Goal: Transaction & Acquisition: Purchase product/service

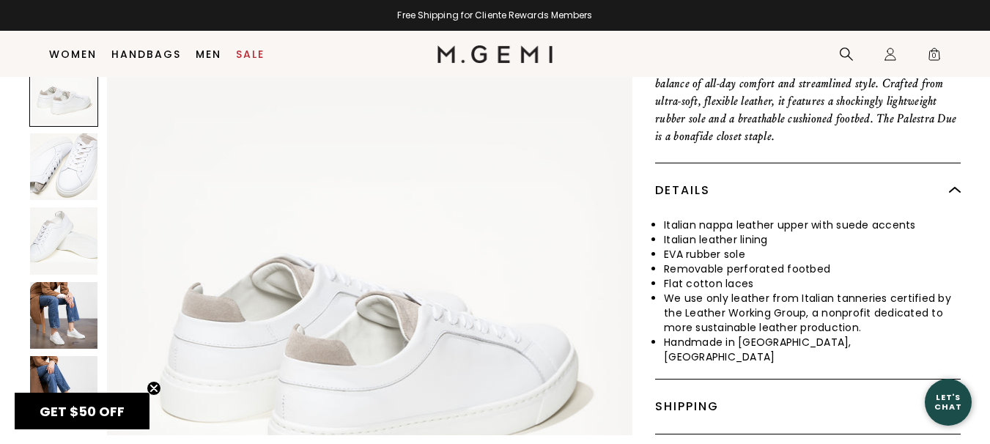
scroll to position [952, 0]
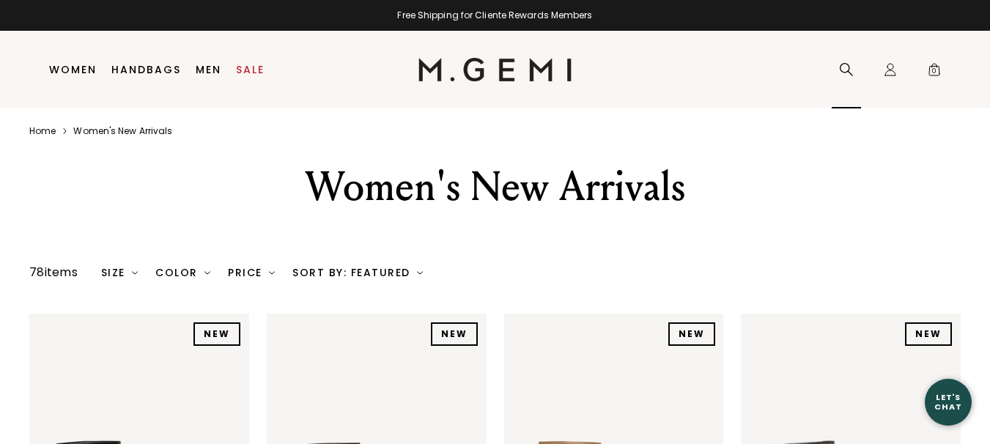
click at [847, 64] on icon at bounding box center [846, 69] width 13 height 13
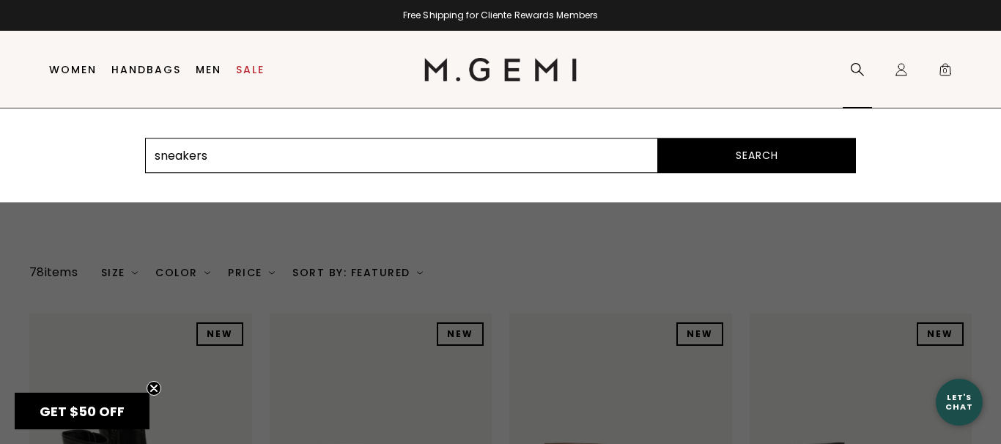
type input "sneakers"
click at [736, 158] on button "Search" at bounding box center [757, 155] width 198 height 35
click at [759, 159] on button "Search" at bounding box center [757, 155] width 198 height 35
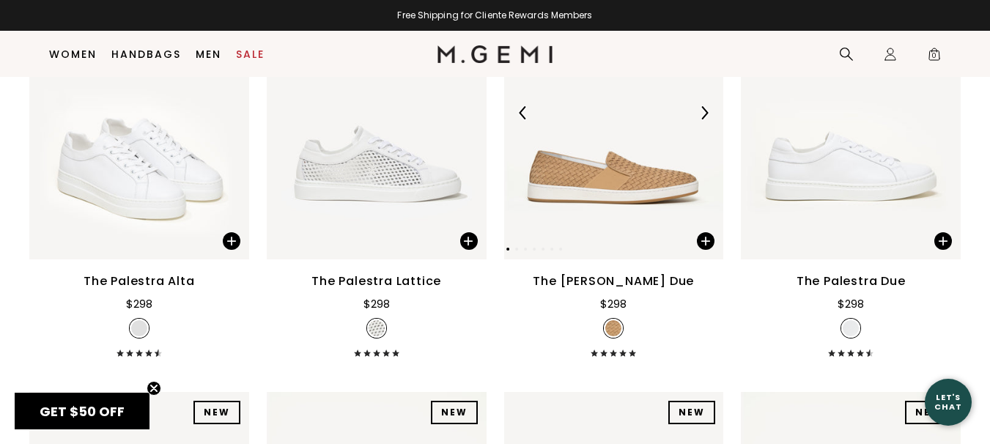
scroll to position [262, 0]
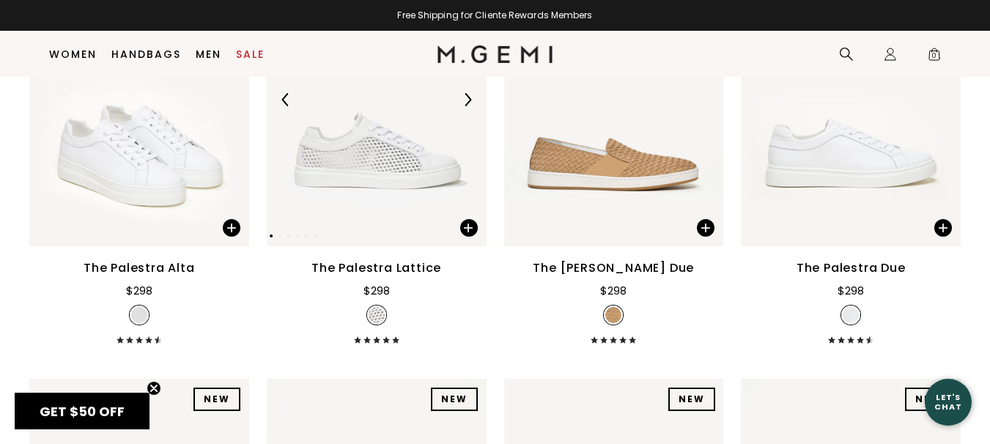
click at [394, 176] on img at bounding box center [377, 99] width 220 height 293
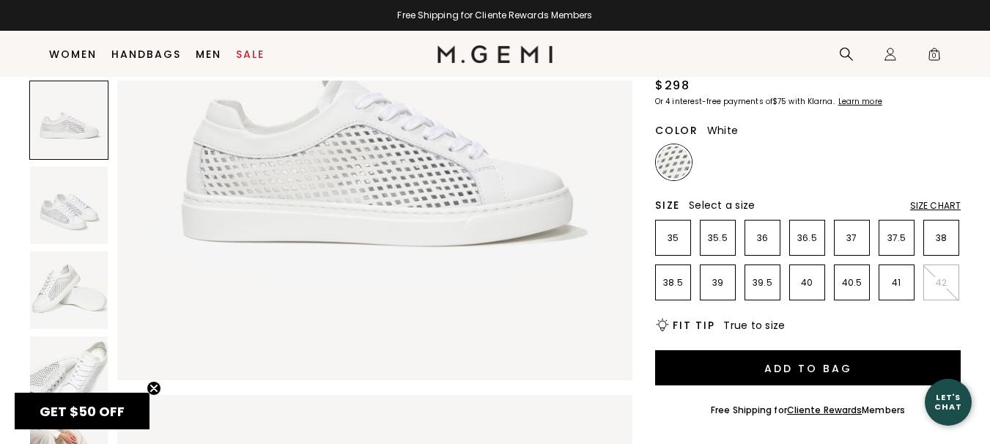
scroll to position [220, 0]
click at [946, 206] on div "Size Chart" at bounding box center [935, 206] width 51 height 12
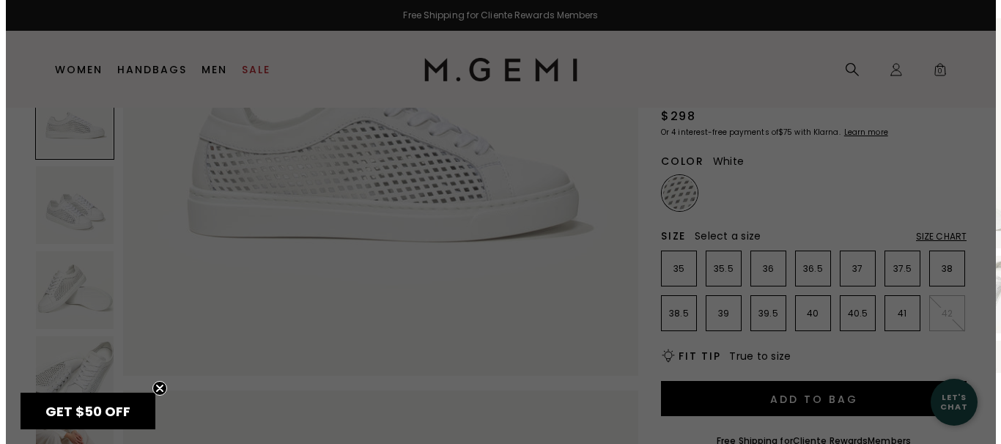
scroll to position [0, 0]
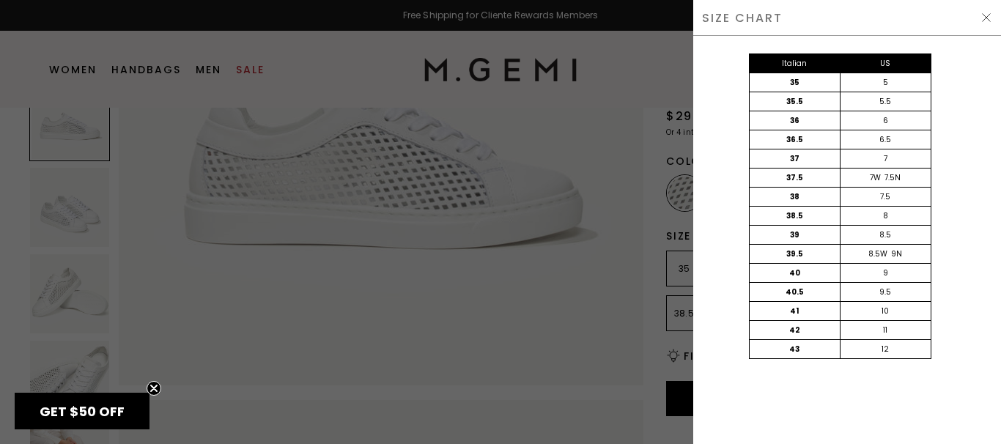
click at [799, 275] on div "40" at bounding box center [794, 273] width 91 height 18
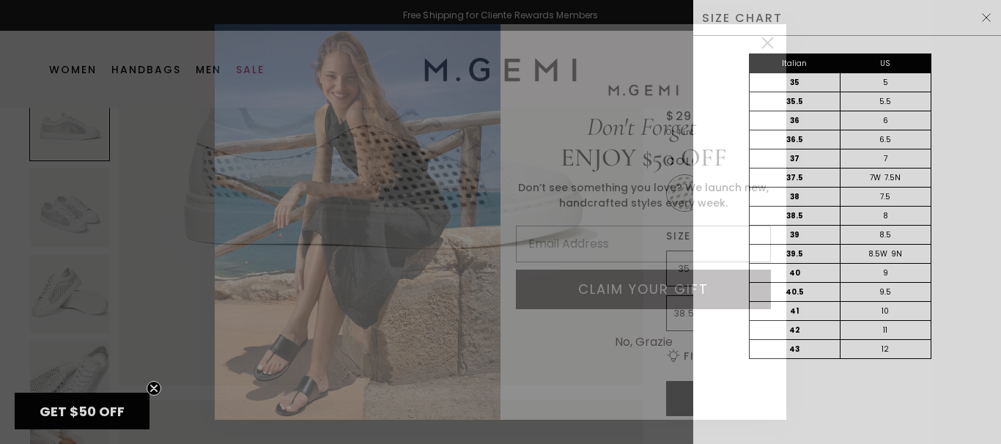
click at [765, 43] on circle "Close dialog" at bounding box center [767, 43] width 24 height 24
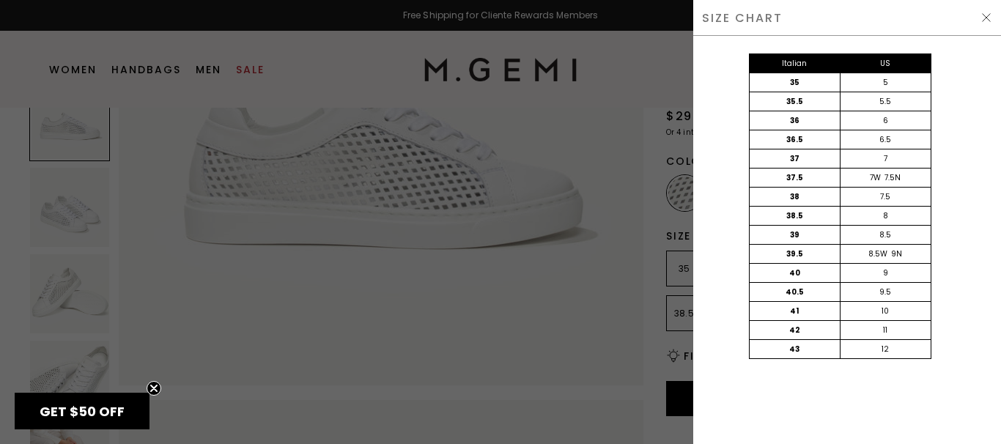
click at [423, 236] on div at bounding box center [500, 222] width 1001 height 444
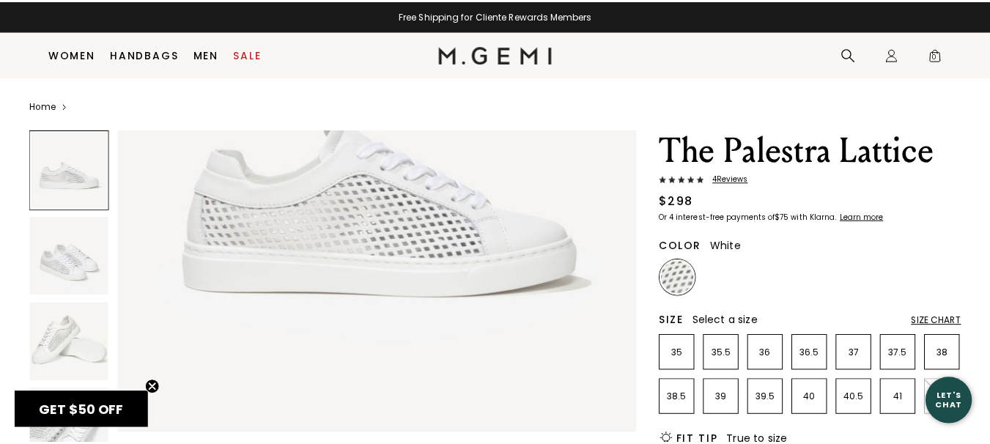
scroll to position [85, 0]
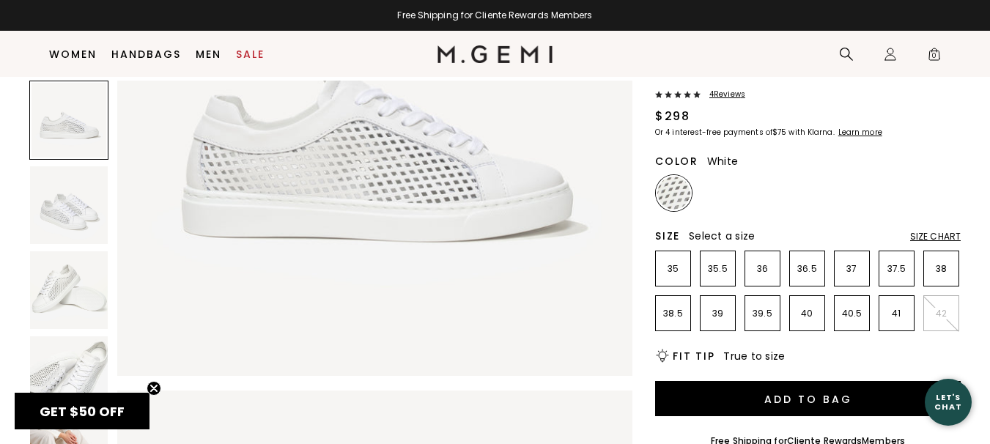
click at [67, 297] on img at bounding box center [69, 290] width 78 height 78
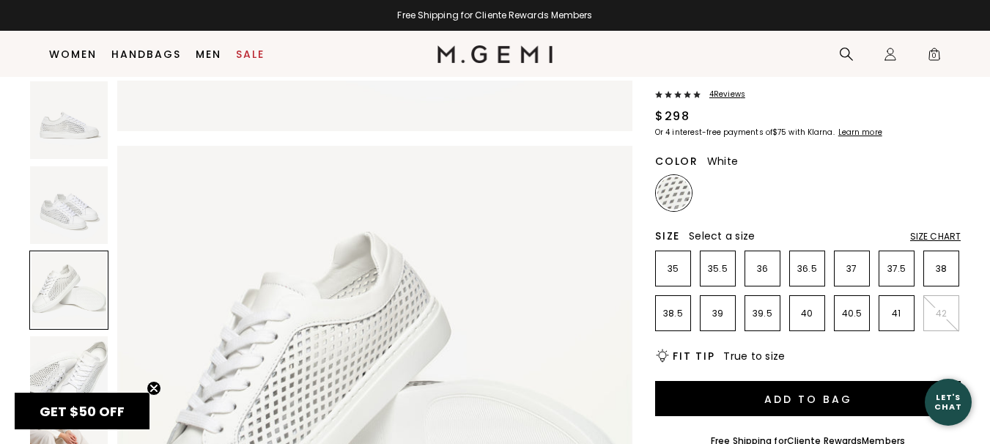
scroll to position [1037, 0]
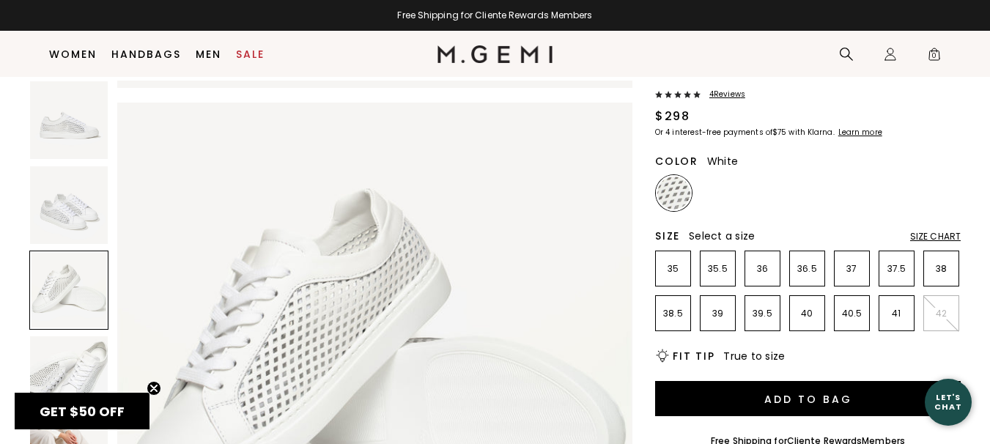
click at [82, 352] on img at bounding box center [69, 375] width 78 height 78
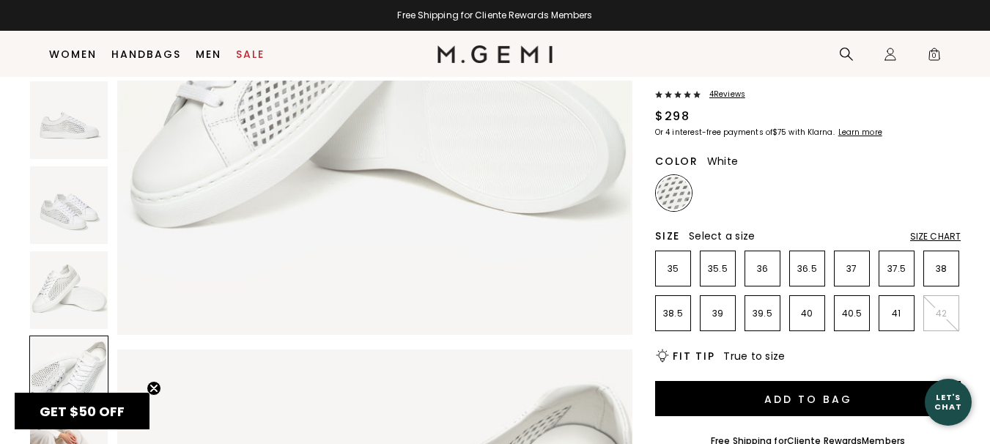
scroll to position [1556, 0]
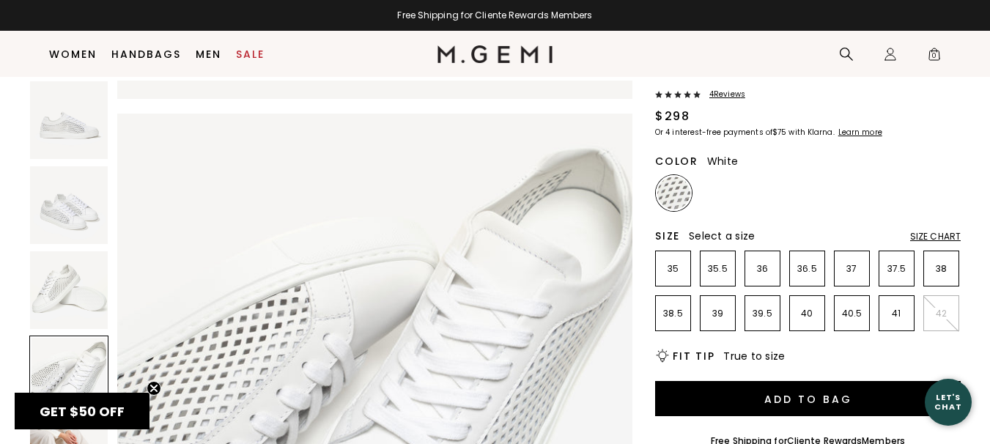
click at [738, 95] on span "4 Review s" at bounding box center [722, 94] width 45 height 9
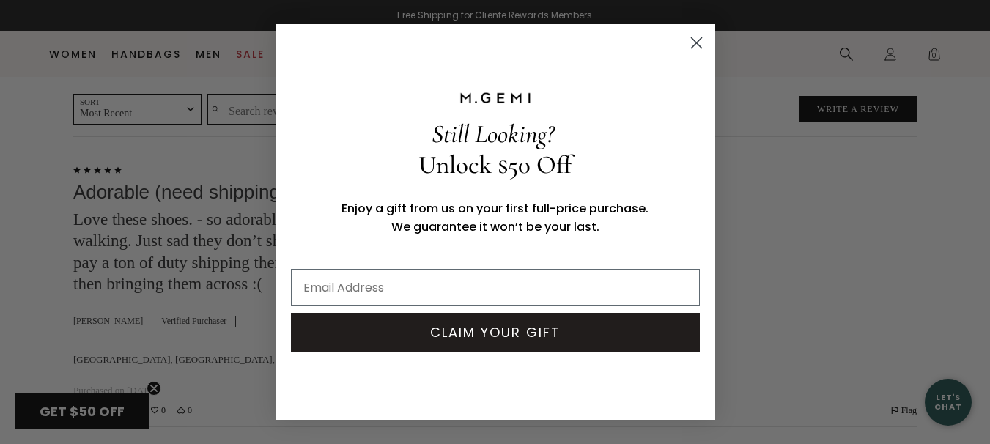
click at [697, 43] on circle "Close dialog" at bounding box center [696, 43] width 24 height 24
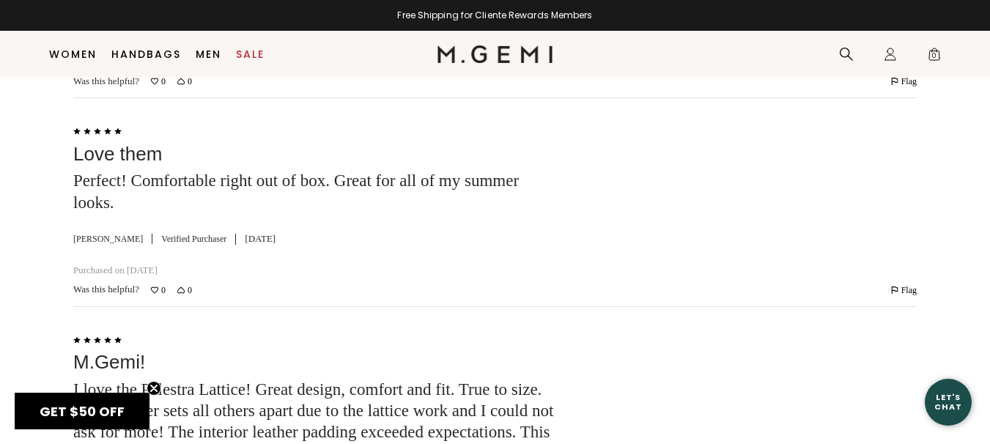
scroll to position [2878, 0]
